Goal: Information Seeking & Learning: Learn about a topic

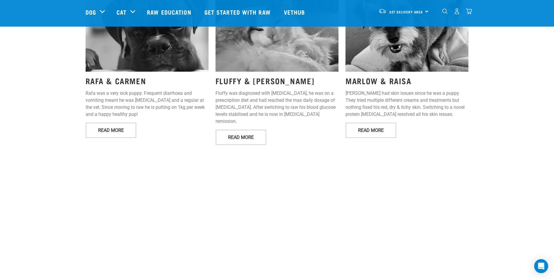
scroll to position [761, 0]
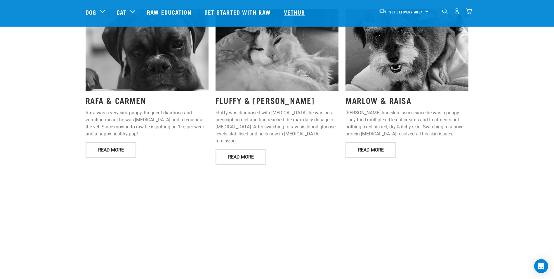
click at [291, 9] on link "Vethub" at bounding box center [295, 11] width 34 height 23
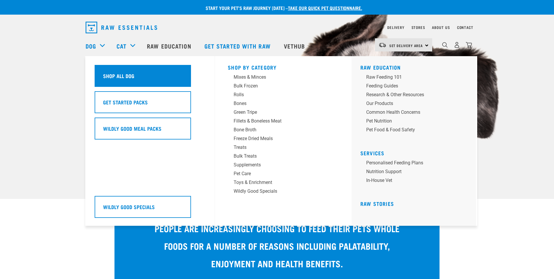
click at [117, 74] on h5 "Shop All Dog" at bounding box center [118, 76] width 31 height 8
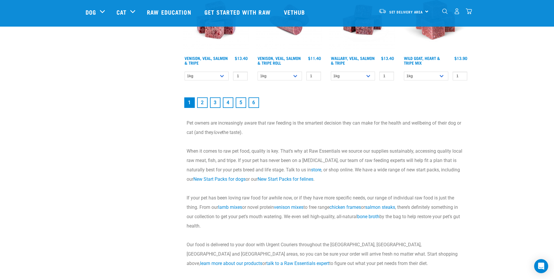
scroll to position [879, 0]
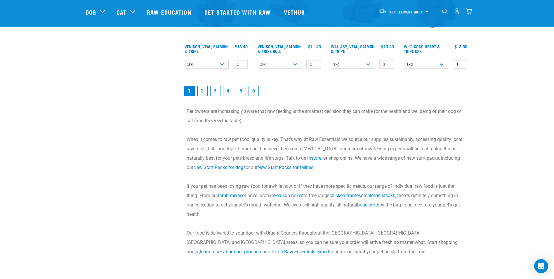
click at [426, 12] on div "Set Delivery Area North Island South Island" at bounding box center [403, 11] width 57 height 13
click at [388, 41] on link "[GEOGRAPHIC_DATA]" at bounding box center [403, 40] width 56 height 13
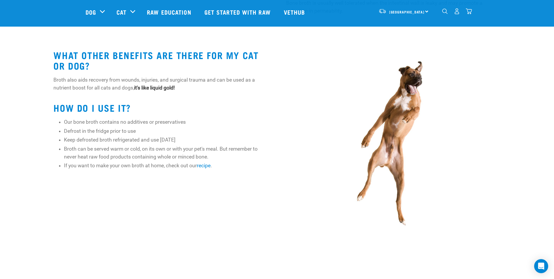
scroll to position [292, 0]
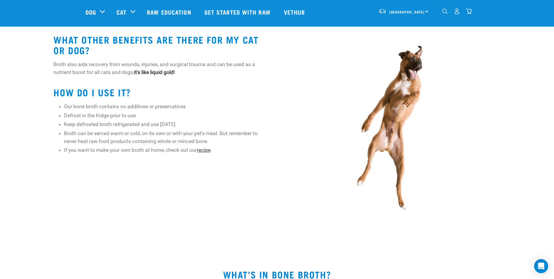
click at [207, 151] on link "recipe" at bounding box center [204, 150] width 14 height 6
